Goal: Navigation & Orientation: Understand site structure

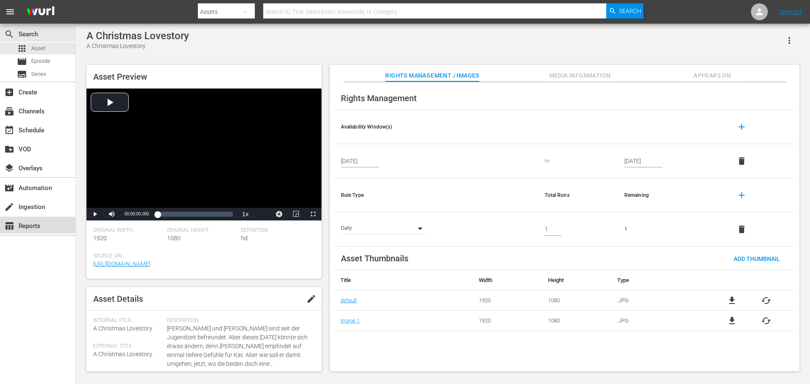
click at [39, 227] on div "table_chart Reports" at bounding box center [23, 225] width 47 height 8
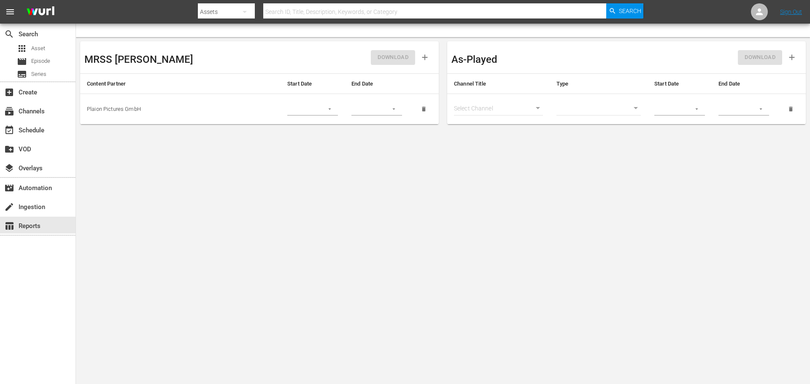
click at [11, 12] on span "menu" at bounding box center [10, 12] width 10 height 10
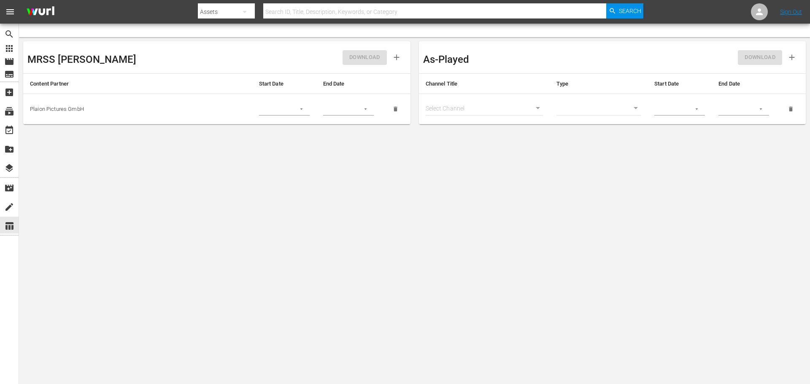
click at [12, 13] on span "menu" at bounding box center [10, 12] width 10 height 10
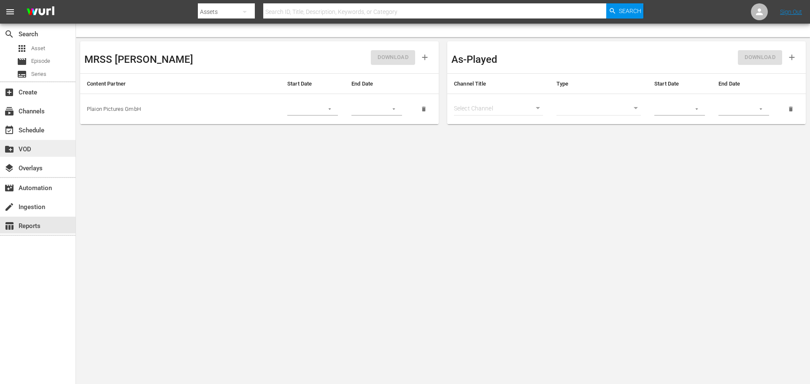
click at [43, 153] on div "create_new_folder VOD" at bounding box center [38, 148] width 76 height 17
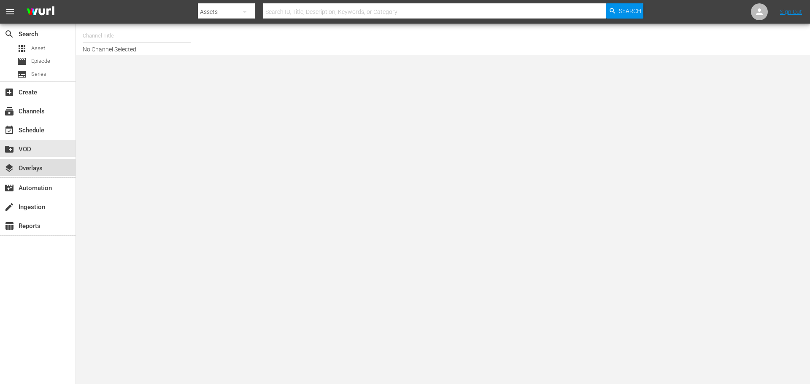
click at [43, 165] on div "layers Overlays" at bounding box center [23, 167] width 47 height 8
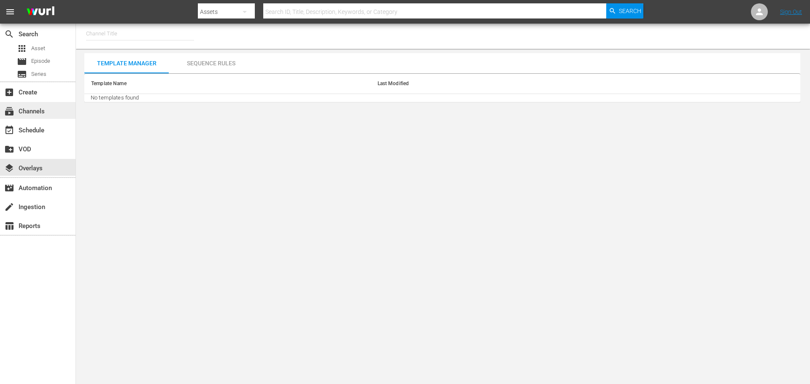
click at [39, 104] on div "subscriptions Channels" at bounding box center [38, 110] width 76 height 17
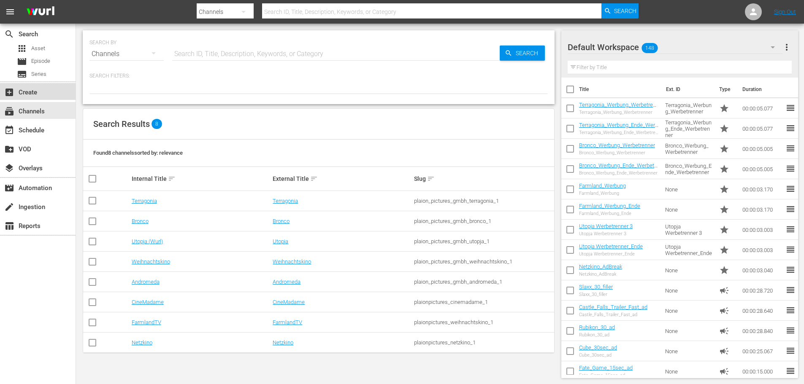
click at [41, 96] on div "add_box Create" at bounding box center [38, 91] width 76 height 17
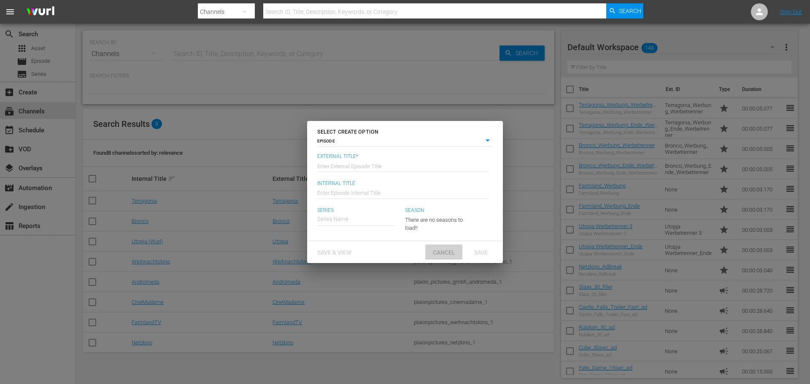
click at [445, 251] on span "Cancel" at bounding box center [444, 252] width 36 height 7
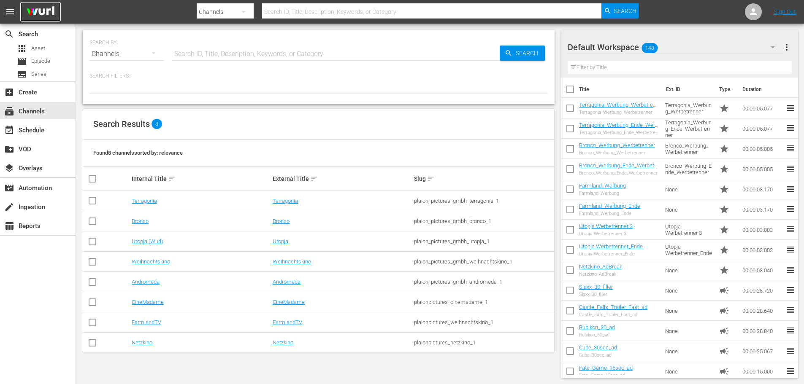
click at [46, 11] on img at bounding box center [40, 12] width 41 height 20
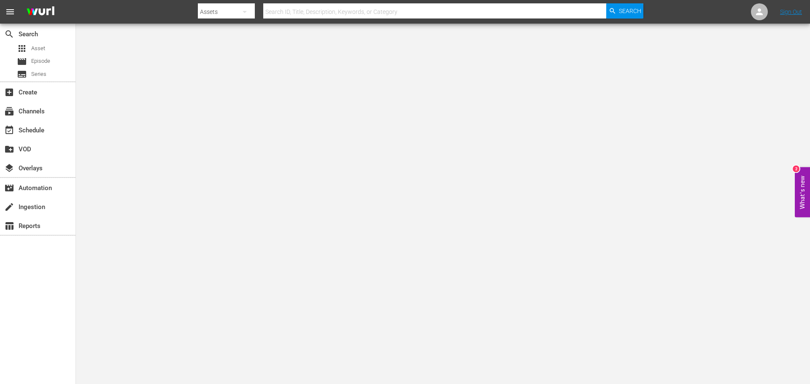
click at [6, 12] on span "menu" at bounding box center [10, 12] width 10 height 10
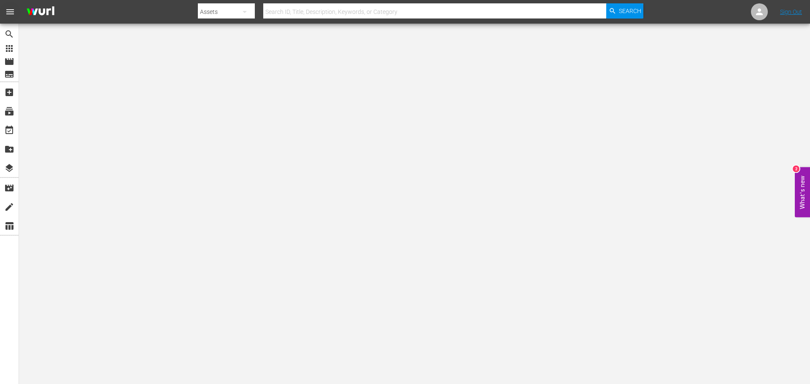
click at [6, 12] on span "menu" at bounding box center [10, 12] width 10 height 10
